Goal: Find specific page/section: Find specific page/section

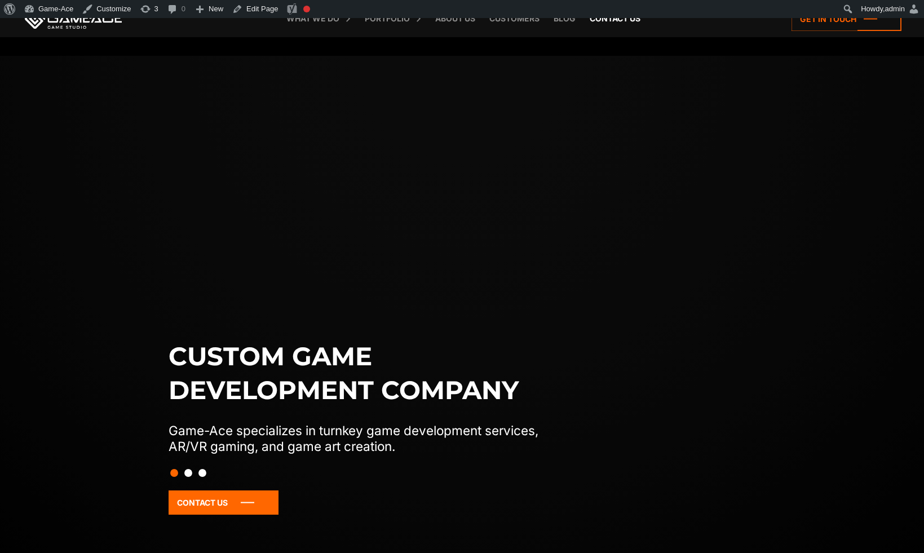
click at [625, 23] on link "Contact us" at bounding box center [615, 18] width 62 height 37
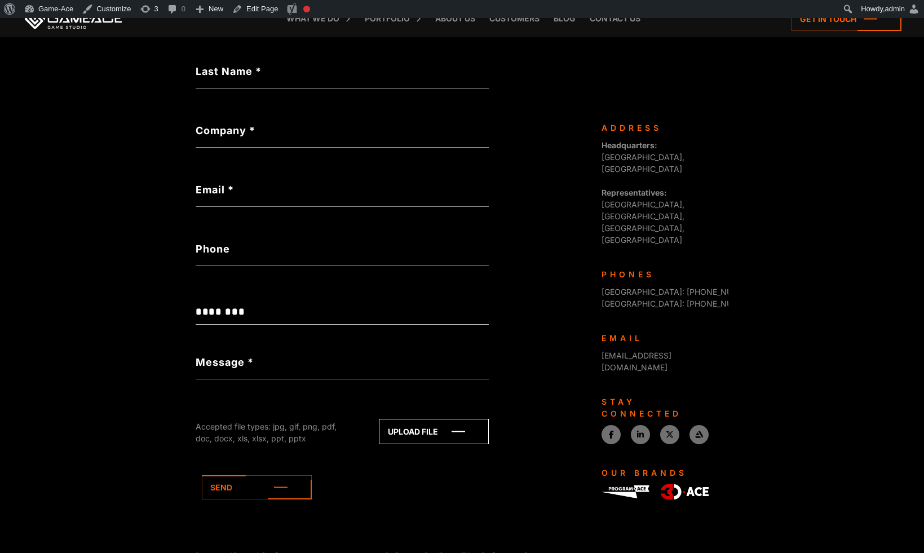
scroll to position [335, 0]
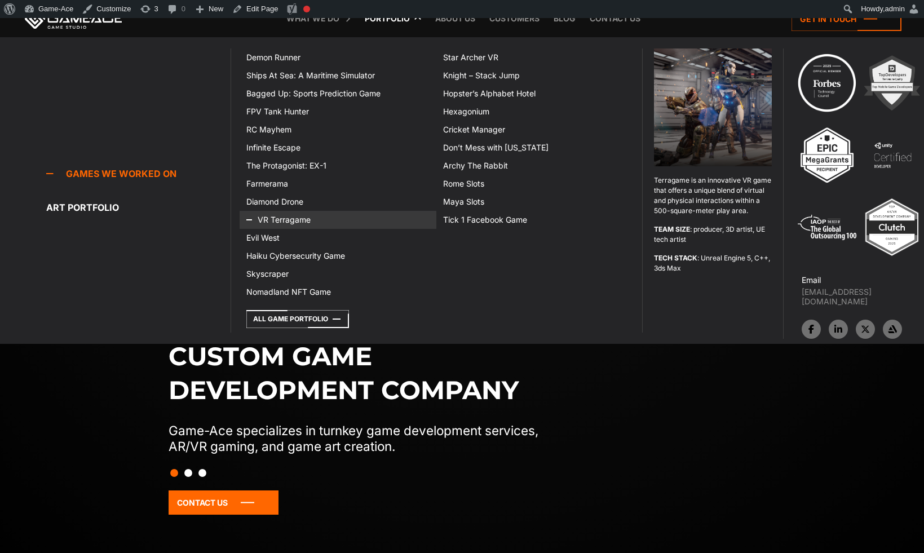
click at [288, 223] on link "VR Terragame" at bounding box center [338, 220] width 197 height 18
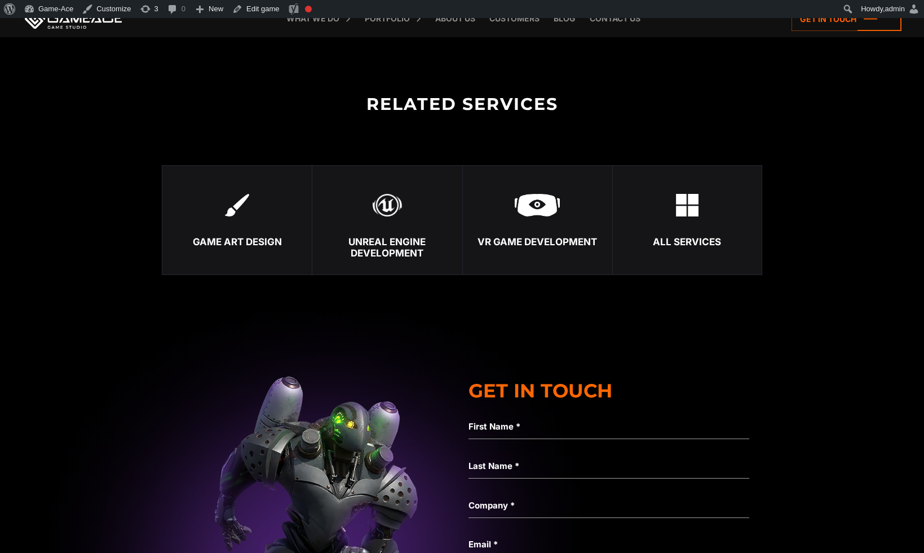
scroll to position [3135, 0]
